Goal: Navigation & Orientation: Find specific page/section

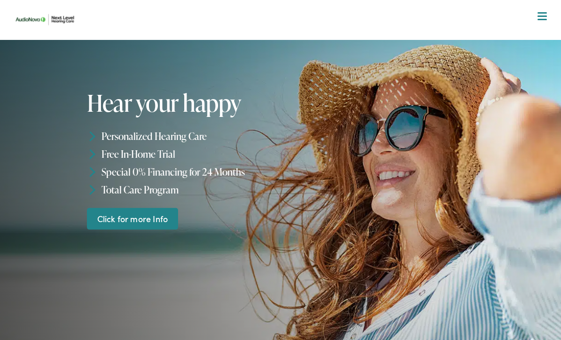
click at [545, 19] on span at bounding box center [542, 19] width 9 height 1
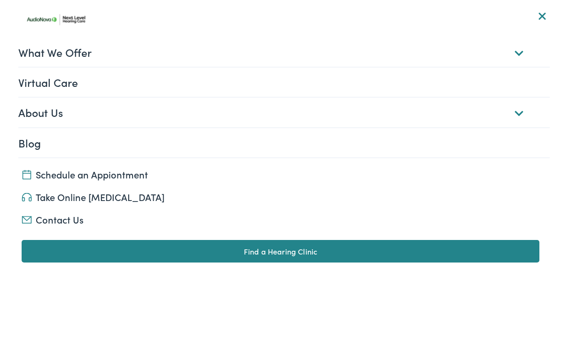
click at [358, 253] on link "Find a Hearing Clinic" at bounding box center [281, 251] width 518 height 23
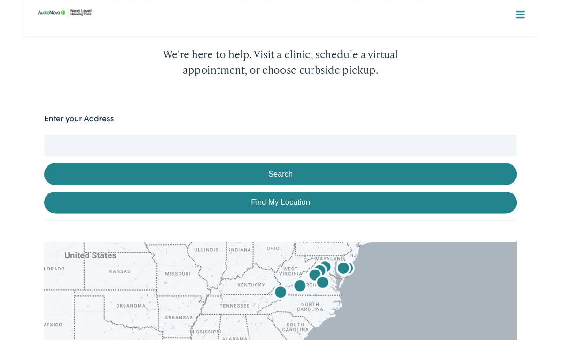
scroll to position [231, 0]
click at [323, 147] on input "Enter your Address" at bounding box center [281, 158] width 516 height 23
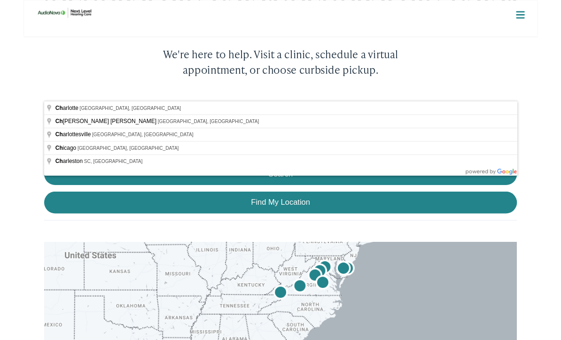
type input "Charlottesville, VA, USA"
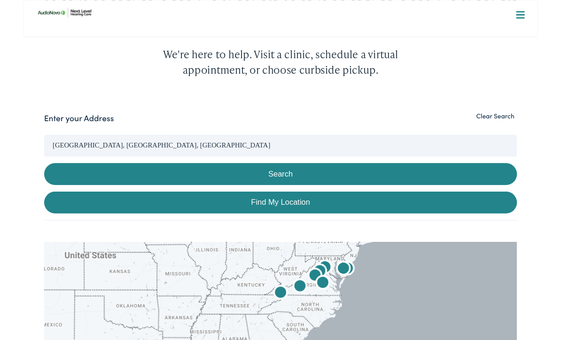
click at [378, 178] on button "Search" at bounding box center [281, 190] width 516 height 24
click at [278, 178] on button "Search" at bounding box center [281, 190] width 516 height 24
click at [179, 147] on input "Charlottesville, VA, USA" at bounding box center [281, 158] width 516 height 23
click at [281, 178] on button "Search" at bounding box center [281, 190] width 516 height 24
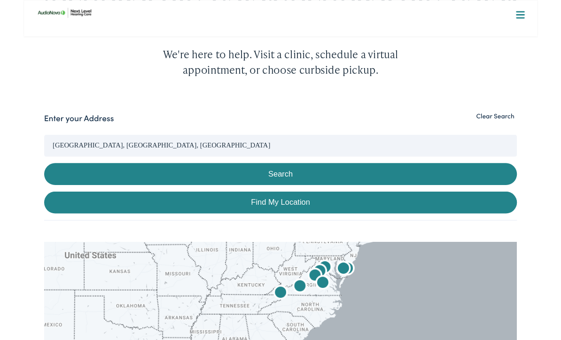
click at [526, 122] on button "Clear Search" at bounding box center [514, 126] width 47 height 9
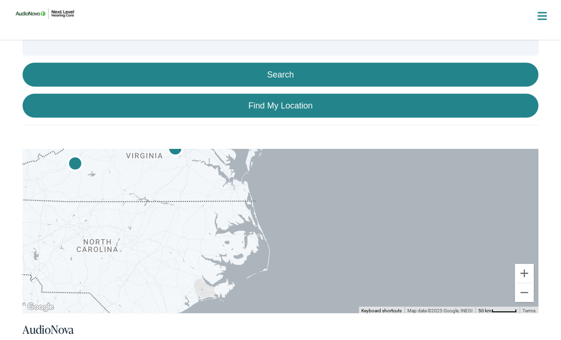
scroll to position [346, 0]
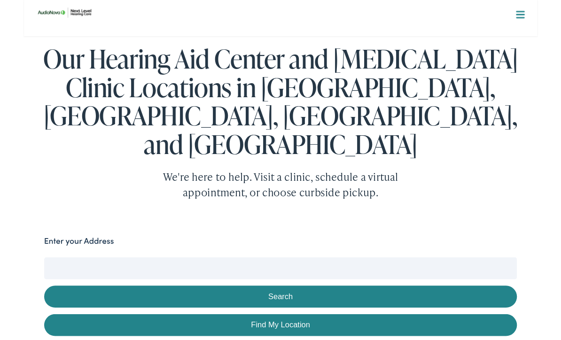
scroll to position [101, 0]
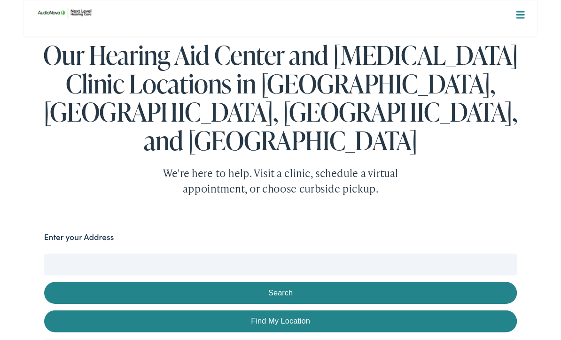
click at [302, 277] on input "Enter your Address" at bounding box center [281, 288] width 516 height 23
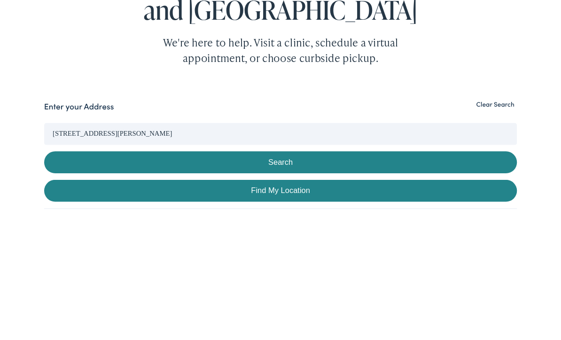
scroll to position [244, 0]
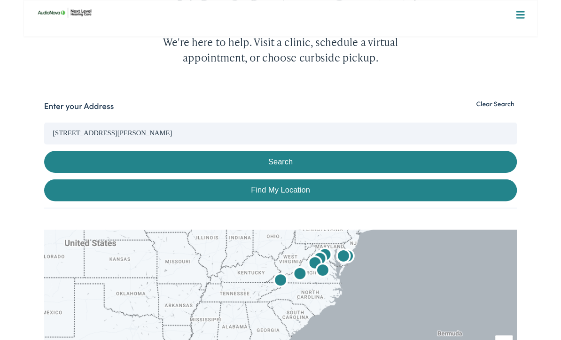
click at [309, 165] on button "Search" at bounding box center [281, 177] width 516 height 24
click at [285, 165] on button "Search" at bounding box center [281, 177] width 516 height 24
click at [311, 196] on link "Find My Location" at bounding box center [281, 208] width 516 height 24
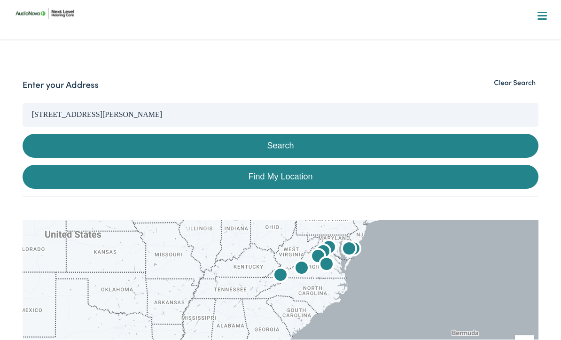
type input "Crewe, Virginia"
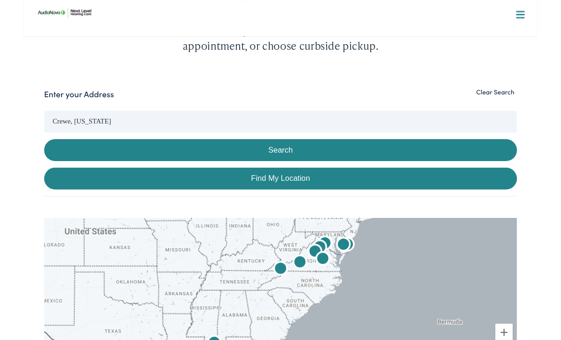
scroll to position [257, 0]
click at [273, 152] on button "Search" at bounding box center [281, 164] width 516 height 24
click at [281, 183] on link "Find My Location" at bounding box center [281, 195] width 516 height 24
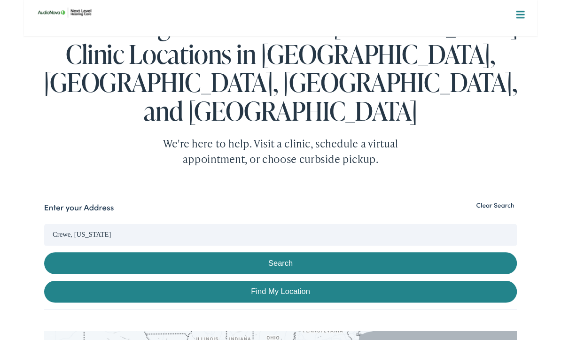
scroll to position [133, 0]
click at [519, 219] on button "Clear Search" at bounding box center [514, 223] width 47 height 9
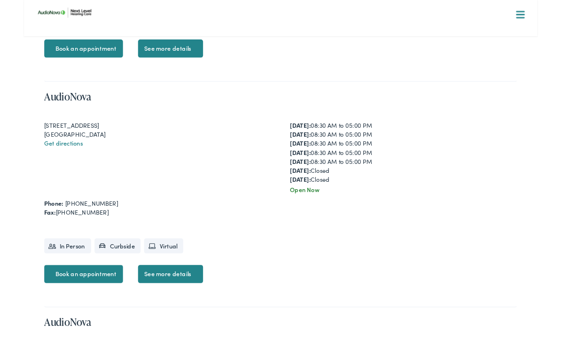
scroll to position [806, 0]
